Goal: Information Seeking & Learning: Find contact information

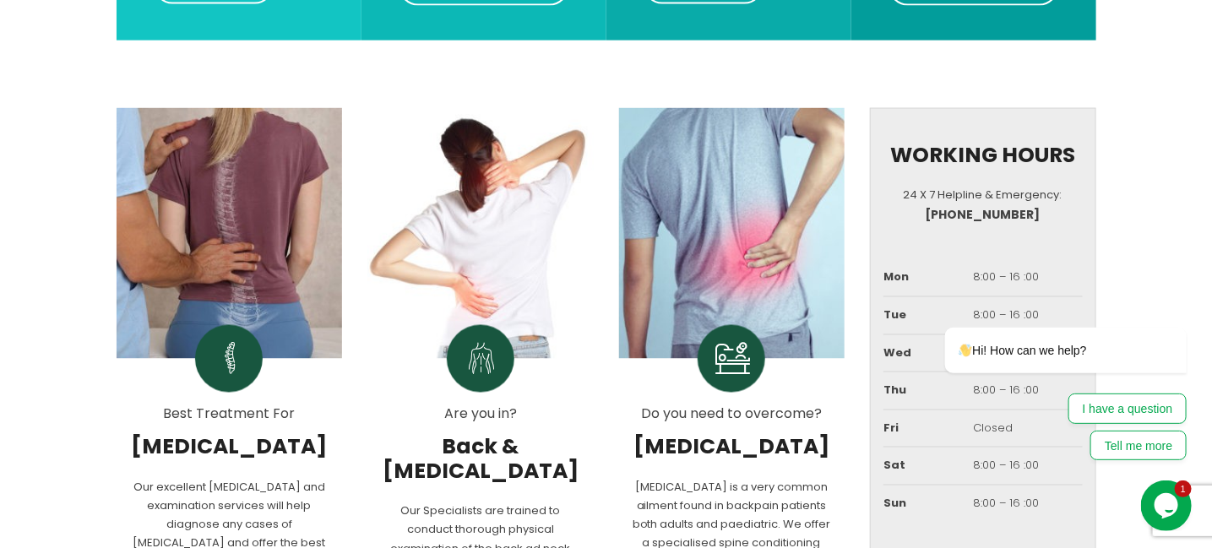
scroll to position [1009, 0]
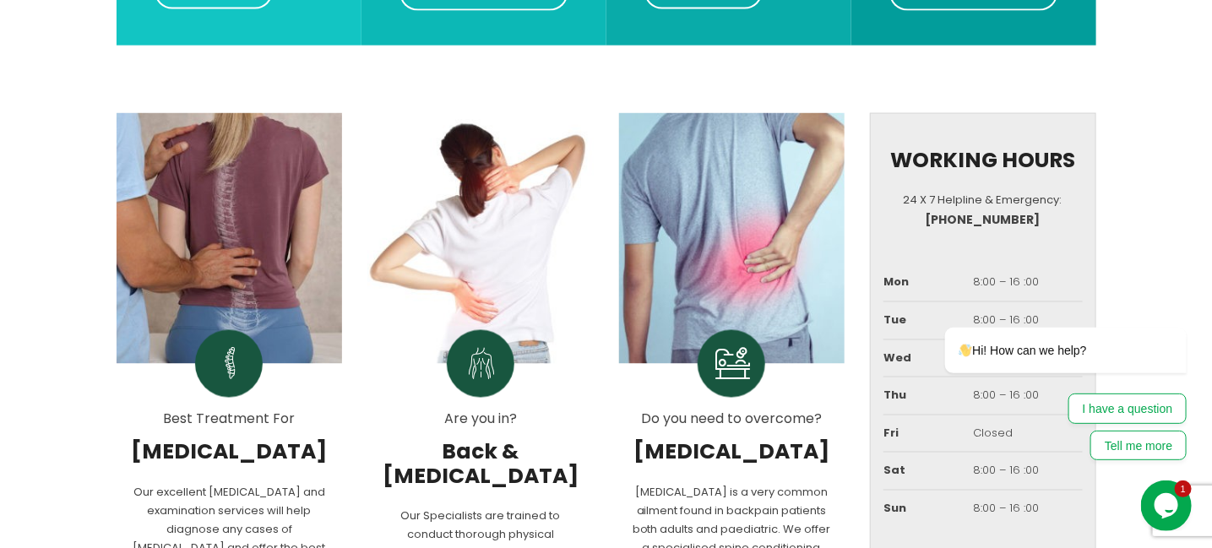
drag, startPoint x: 1054, startPoint y: 246, endPoint x: 1140, endPoint y: 161, distance: 120.6
click at [1140, 175] on html "Hi! How can we help? I have a question Tell me more" at bounding box center [1042, 323] width 304 height 296
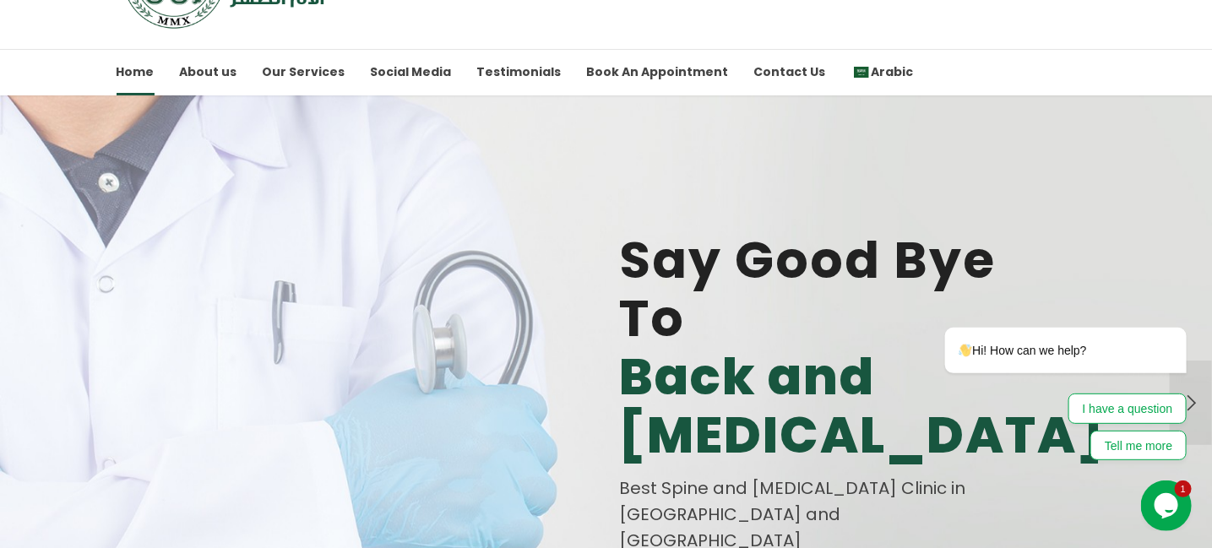
scroll to position [0, 0]
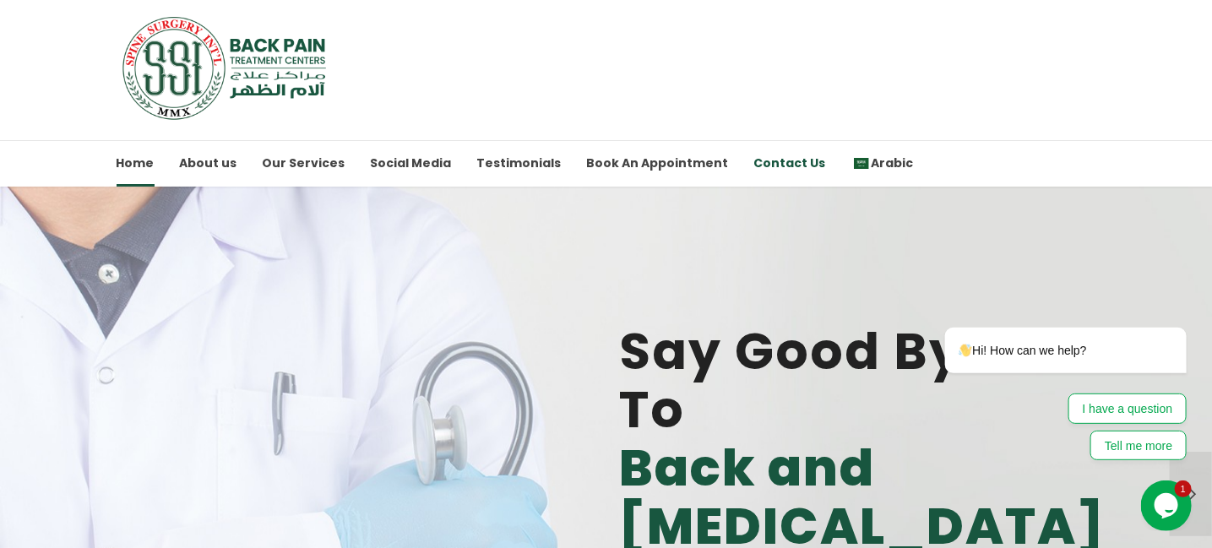
click at [754, 160] on link "Contact Us" at bounding box center [790, 163] width 72 height 46
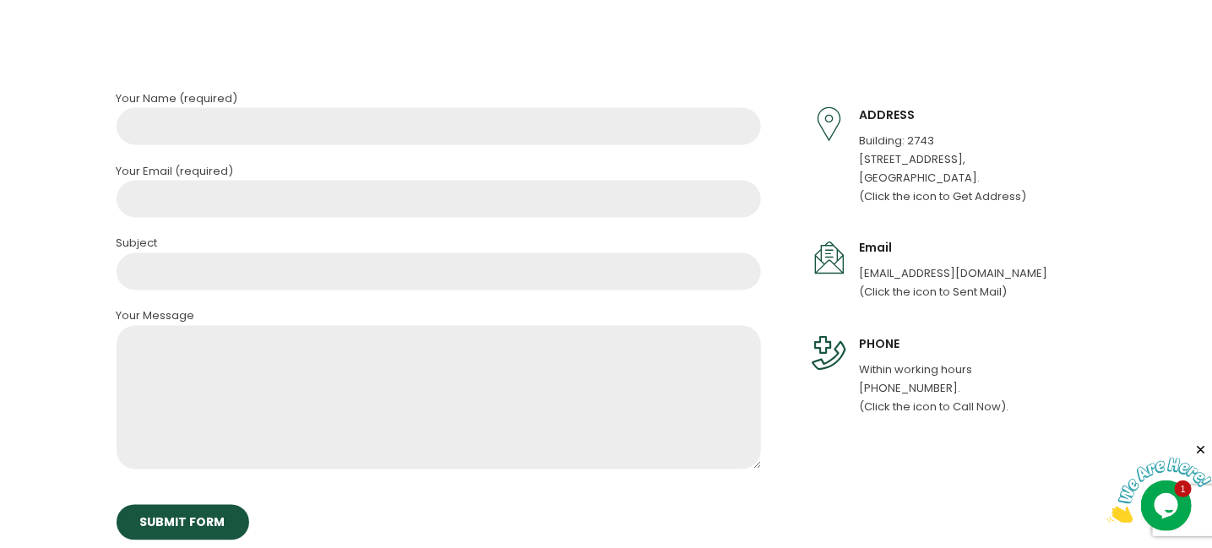
scroll to position [1073, 0]
drag, startPoint x: 944, startPoint y: 383, endPoint x: 857, endPoint y: 384, distance: 87.0
click at [857, 384] on div "PHONE Within working hours [PHONE_NUMBER]. (Click the icon to Call Now)." at bounding box center [941, 376] width 259 height 80
copy p "[PHONE_NUMBER]"
